Goal: Communication & Community: Answer question/provide support

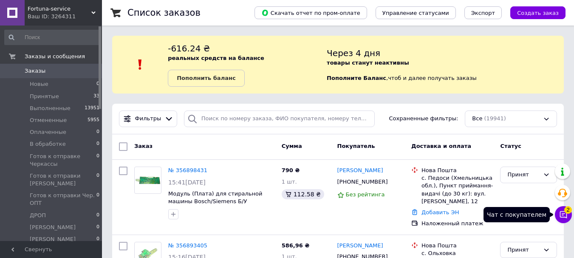
click at [562, 216] on icon at bounding box center [563, 214] width 9 height 9
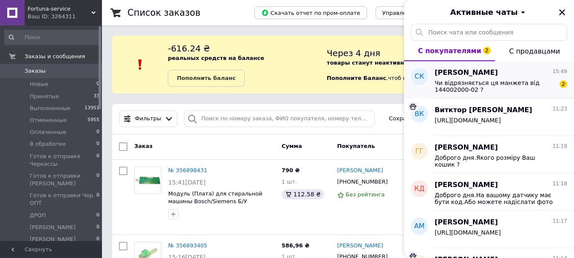
click at [527, 94] on div "[PERSON_NAME] 15:49 Чи відрязняється ця манжета від 144002000-02 ? 2" at bounding box center [504, 79] width 139 height 37
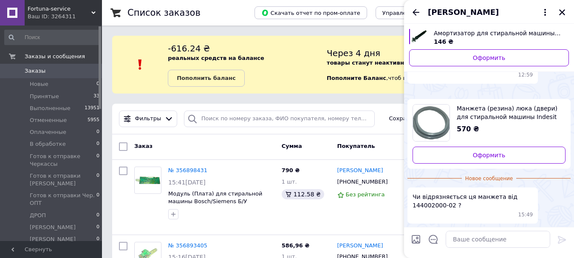
scroll to position [270, 0]
drag, startPoint x: 449, startPoint y: 205, endPoint x: 414, endPoint y: 205, distance: 35.3
click at [414, 205] on span "Чи відрязняється ця манжета від 144002000-02 ?" at bounding box center [473, 201] width 120 height 17
copy span "144002000-02"
click at [499, 114] on span "Манжета (резина) люка (двери) для стиральной машины Indesit C00145390 144002000…" at bounding box center [508, 112] width 102 height 17
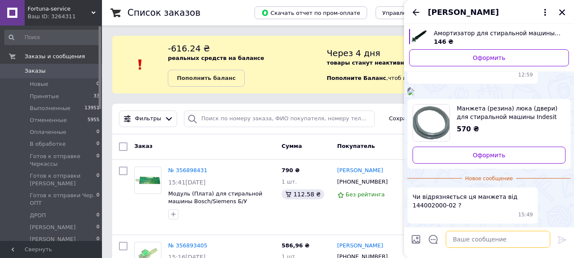
click at [472, 238] on textarea at bounding box center [498, 239] width 105 height 17
type textarea "в"
paste textarea "144002000-03"
type textarea "ця манжета нова,така як 144002000-02"
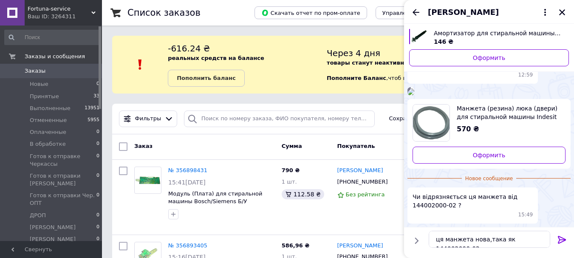
click at [562, 239] on icon at bounding box center [562, 240] width 10 height 10
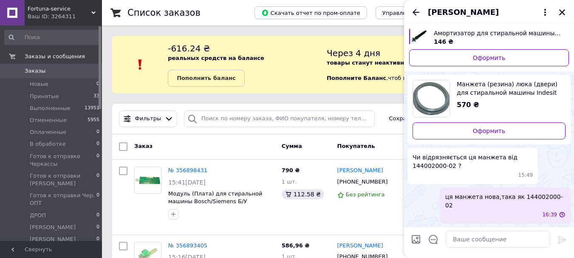
scroll to position [286, 0]
click at [414, 12] on icon "Назад" at bounding box center [416, 12] width 7 height 6
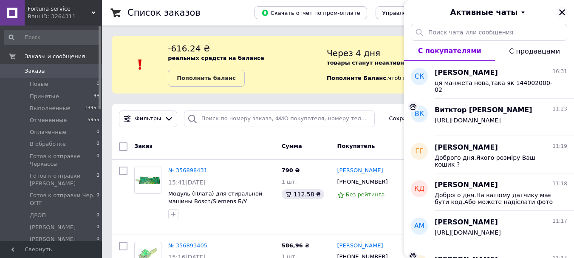
click at [565, 10] on icon "Закрыть" at bounding box center [562, 12] width 6 height 6
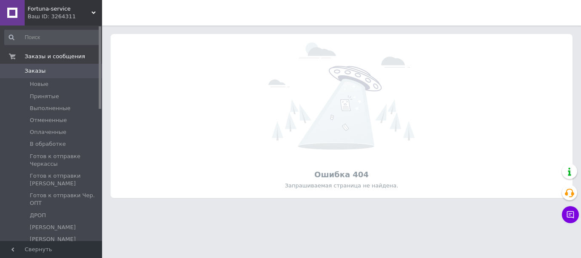
click at [73, 13] on div "Ваш ID: 3264311" at bounding box center [65, 17] width 74 height 8
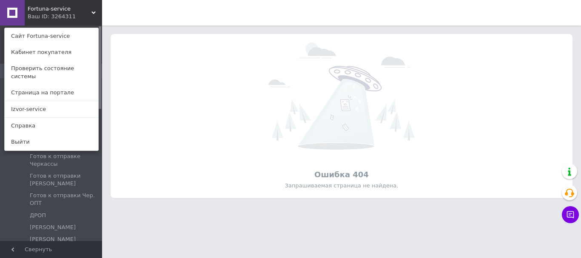
click at [80, 101] on link "Izvor-service" at bounding box center [52, 109] width 94 height 16
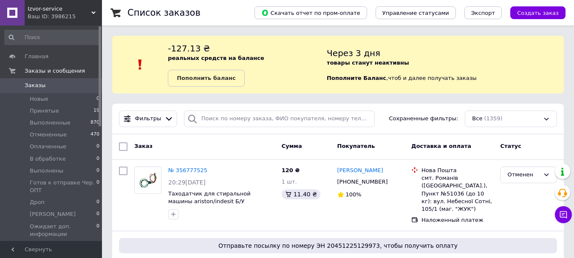
click at [87, 12] on span "Izvor-service" at bounding box center [60, 9] width 64 height 8
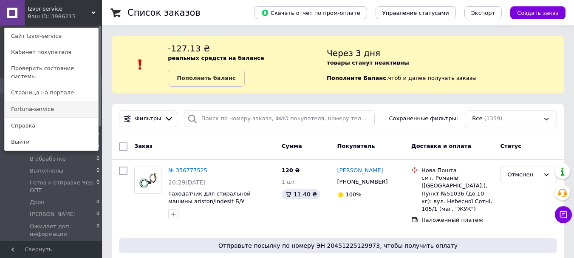
click at [32, 107] on link "Fortuna-service" at bounding box center [52, 109] width 94 height 16
